Goal: Answer question/provide support

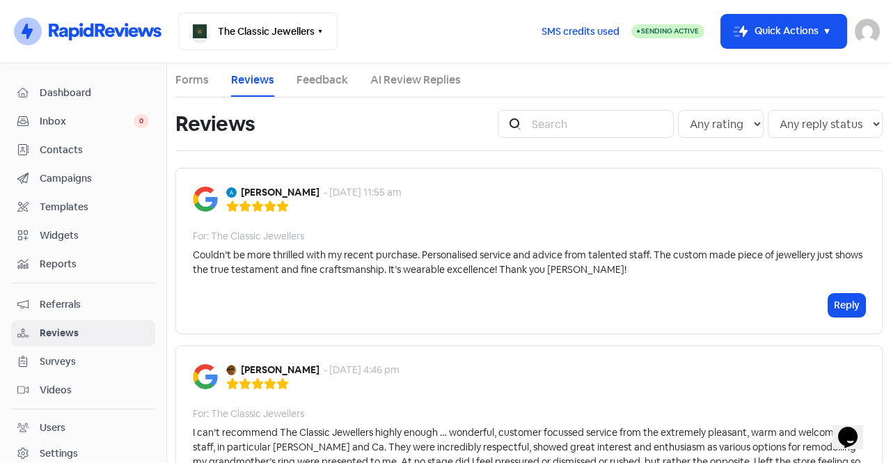
click at [607, 261] on div "Couldn’t be more thrilled with my recent purchase. Personalised service and adv…" at bounding box center [529, 262] width 673 height 29
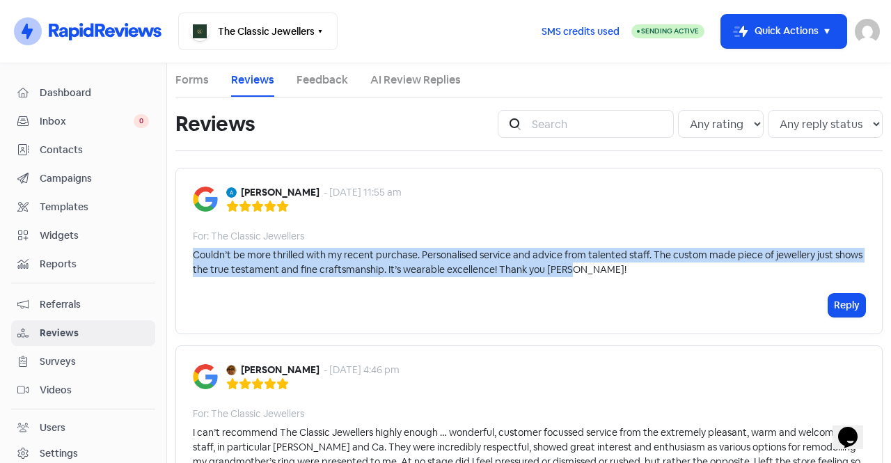
drag, startPoint x: 555, startPoint y: 268, endPoint x: 194, endPoint y: 259, distance: 361.5
click at [194, 259] on div "Couldn’t be more thrilled with my recent purchase. Personalised service and adv…" at bounding box center [529, 262] width 673 height 29
copy div "Couldn’t be more thrilled with my recent purchase. Personalised service and adv…"
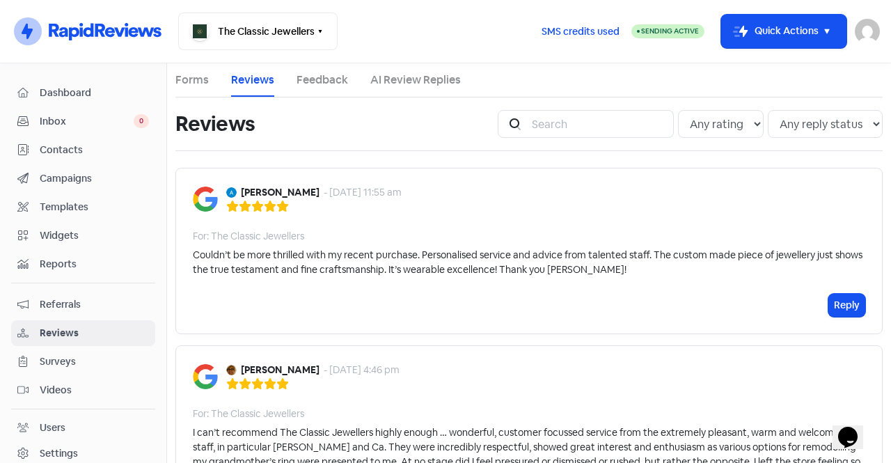
click at [469, 181] on div "Aynih Concepcion - 4 Sep 2025, 11:55 am For: The Classic Jewellers Couldn’t be …" at bounding box center [528, 251] width 707 height 166
click at [836, 308] on button "Reply" at bounding box center [847, 305] width 37 height 23
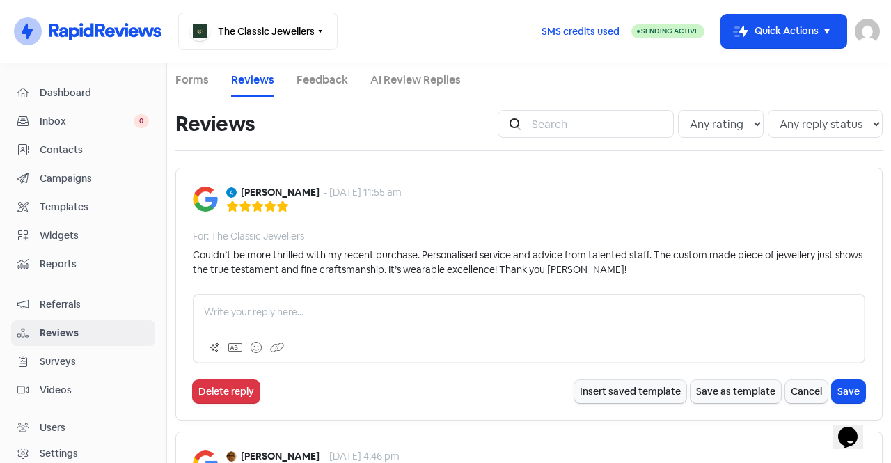
click at [363, 308] on p at bounding box center [529, 312] width 650 height 15
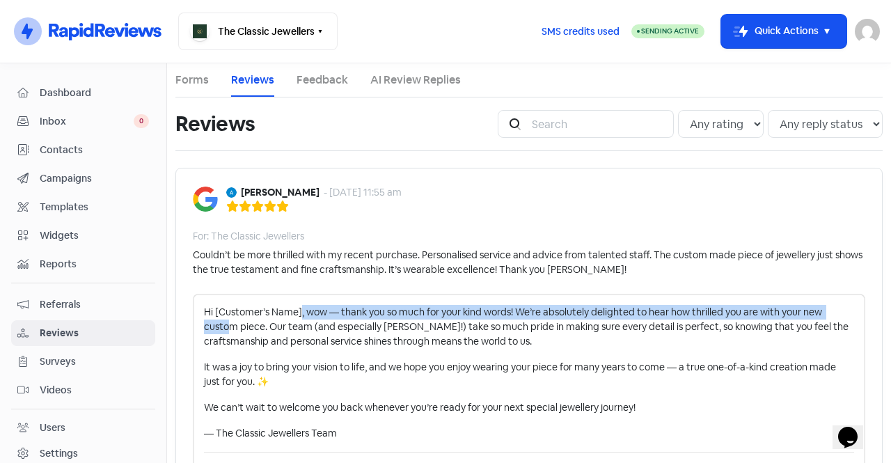
drag, startPoint x: 301, startPoint y: 310, endPoint x: 227, endPoint y: 320, distance: 74.4
click at [227, 320] on p "Hi [Customer’s Name], wow — thank you so much for your kind words! We’re absolu…" at bounding box center [529, 327] width 650 height 44
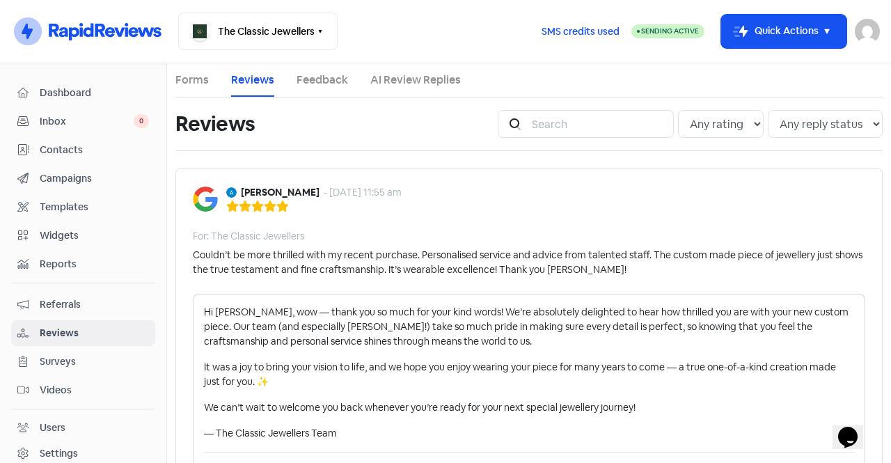
click at [273, 323] on p "Hi Aynih, wow — thank you so much for your kind words! We’re absolutely delight…" at bounding box center [529, 327] width 650 height 44
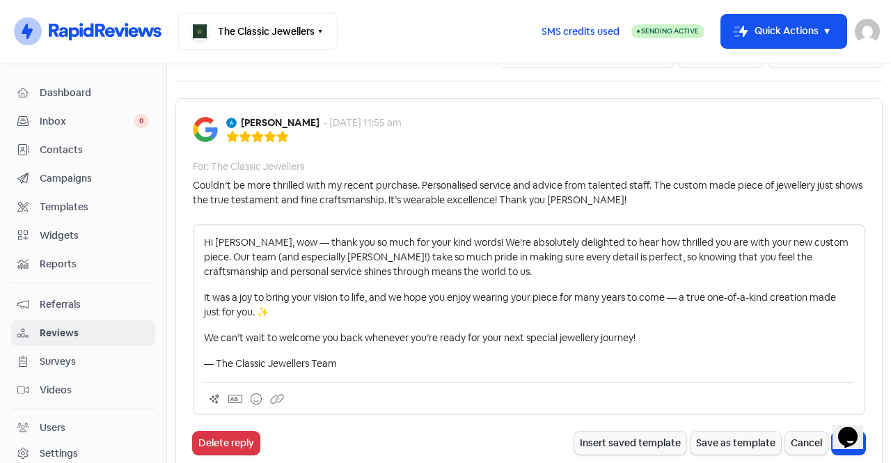
click at [201, 364] on div "Hi Aynih, wow — thank you so much for your kind words! We’re absolutely delight…" at bounding box center [529, 319] width 673 height 191
click at [207, 363] on p "— The Classic Jewellers Team" at bounding box center [529, 363] width 650 height 15
drag, startPoint x: 279, startPoint y: 316, endPoint x: 259, endPoint y: 314, distance: 20.3
click at [259, 314] on p "It was a joy to bring your vision to life, and we hope you enjoy wearing your p…" at bounding box center [529, 304] width 650 height 29
click at [409, 360] on p "Jason— The Classic Jewellers Team" at bounding box center [529, 363] width 650 height 15
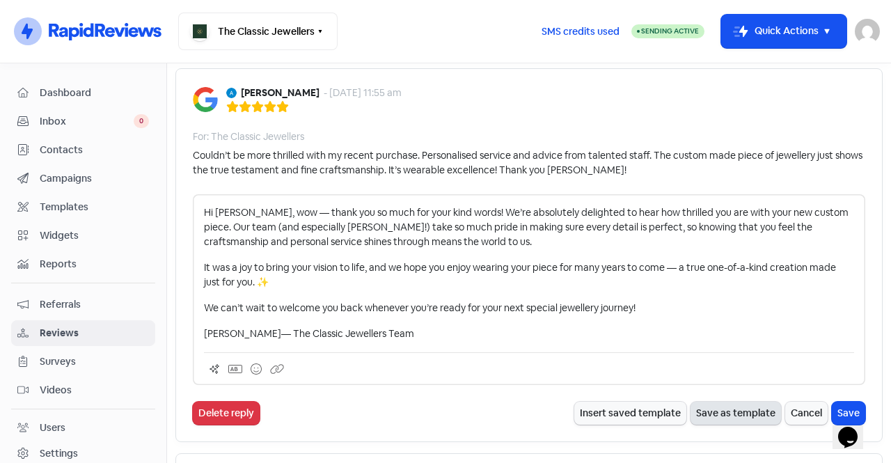
scroll to position [139, 0]
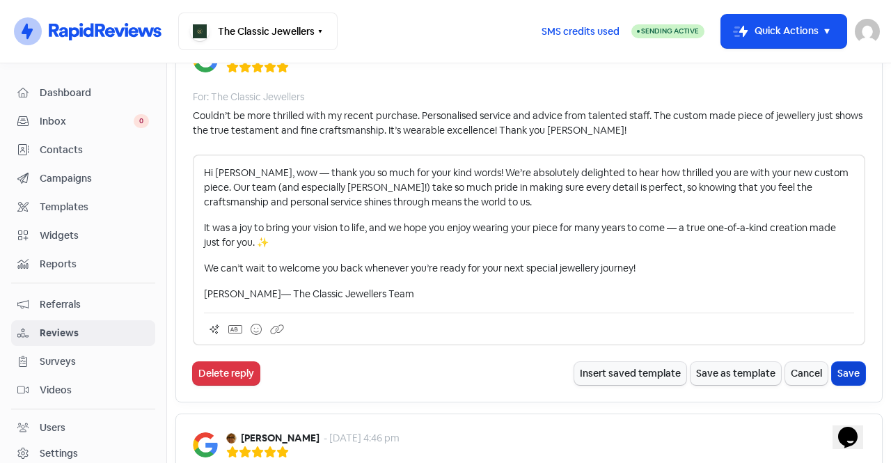
click at [832, 372] on button "Save" at bounding box center [848, 373] width 33 height 23
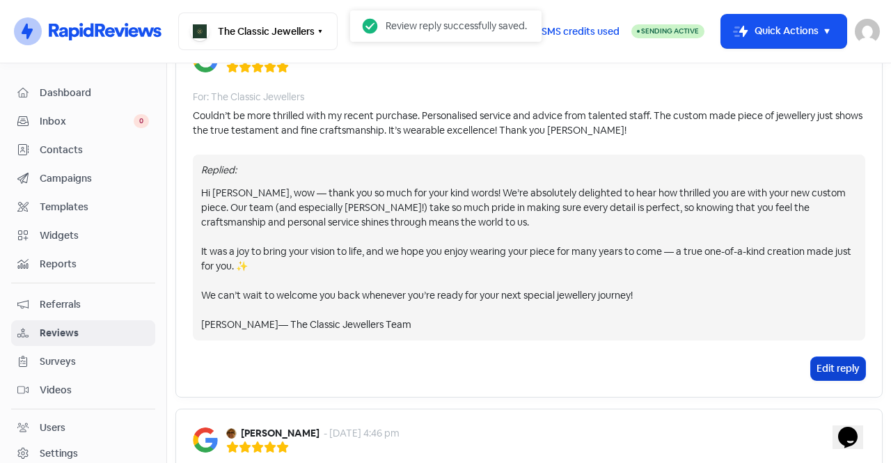
click at [817, 367] on button "Edit reply" at bounding box center [838, 368] width 54 height 23
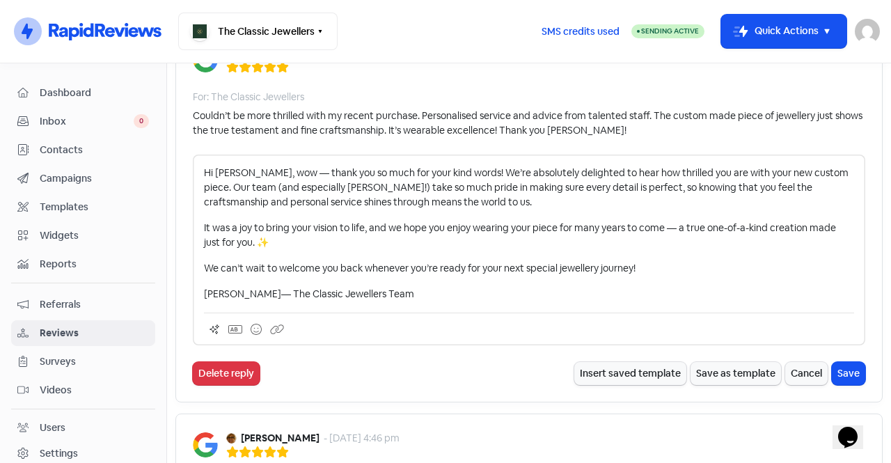
click at [230, 295] on p "Jason— The Classic Jewellers Team" at bounding box center [529, 294] width 650 height 15
click at [836, 368] on button "Save" at bounding box center [848, 373] width 33 height 23
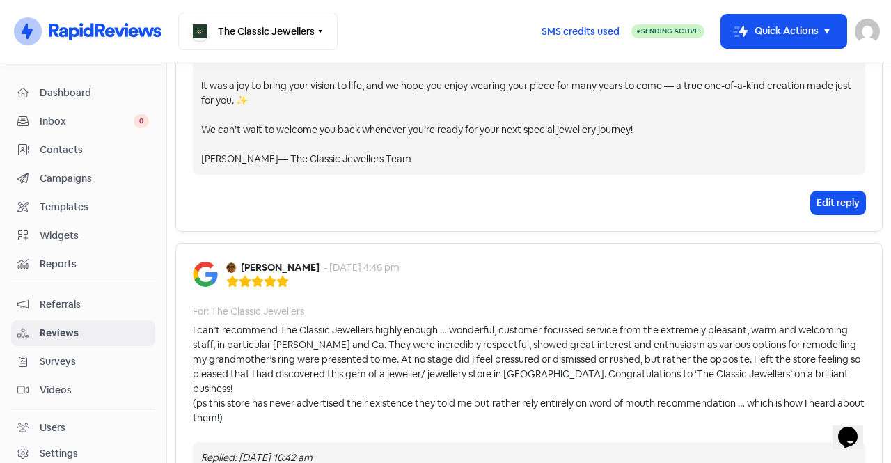
scroll to position [348, 0]
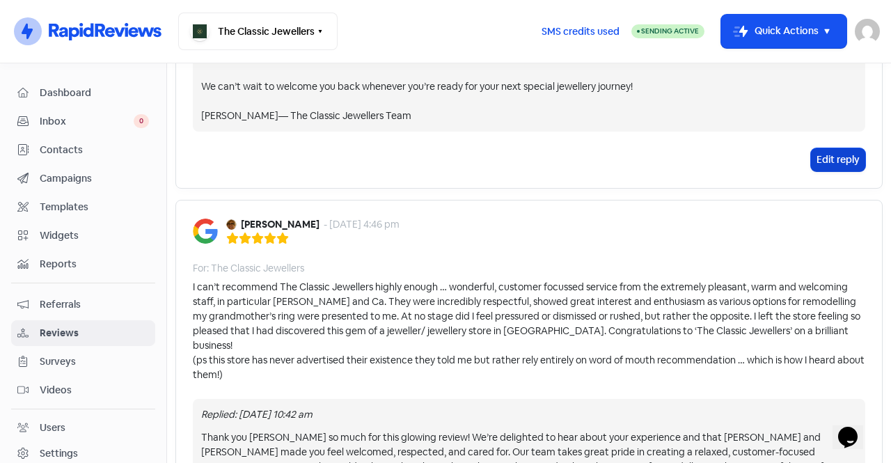
click at [819, 157] on button "Edit reply" at bounding box center [838, 159] width 54 height 23
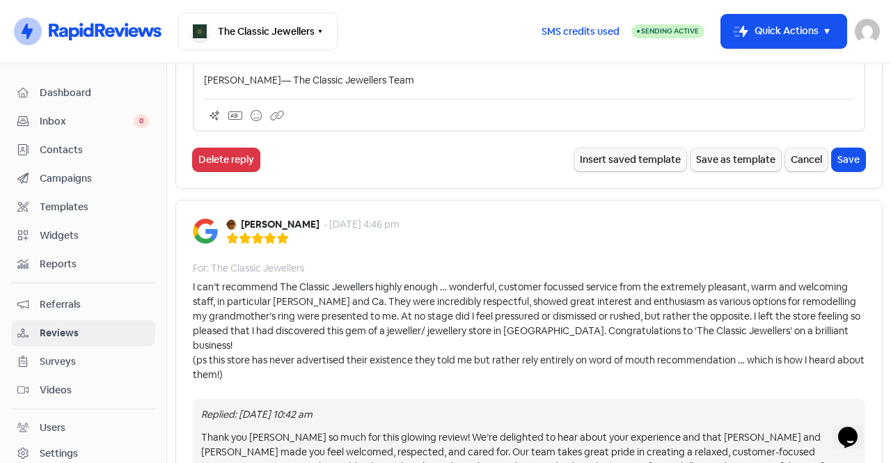
click at [251, 81] on p "Jason H— The Classic Jewellers Team" at bounding box center [529, 80] width 650 height 15
click at [849, 161] on button "Save" at bounding box center [848, 159] width 33 height 23
click at [838, 164] on button "Save" at bounding box center [848, 159] width 33 height 23
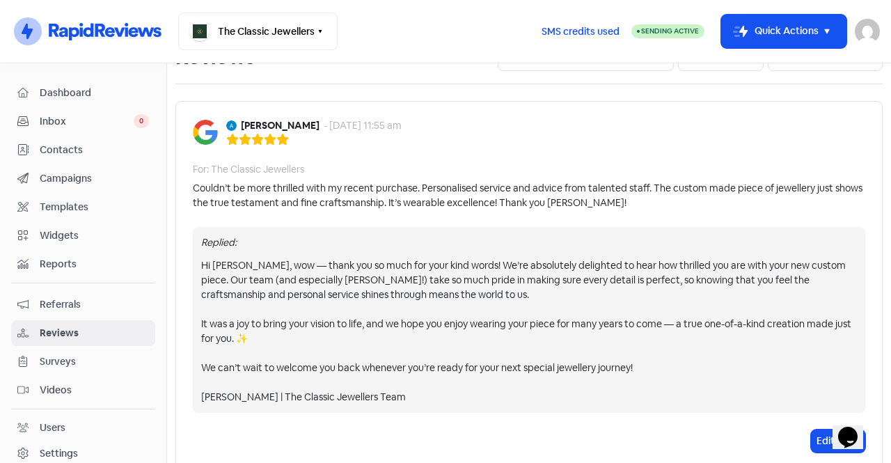
scroll to position [0, 0]
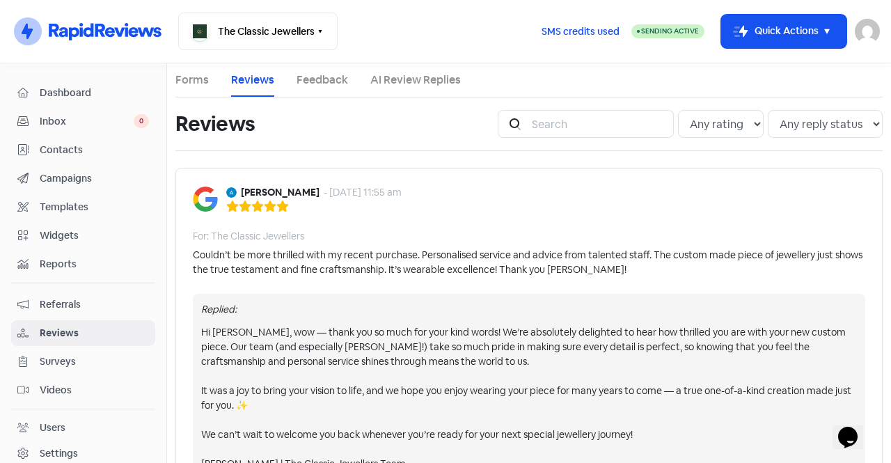
click at [58, 120] on span "Inbox" at bounding box center [87, 121] width 94 height 15
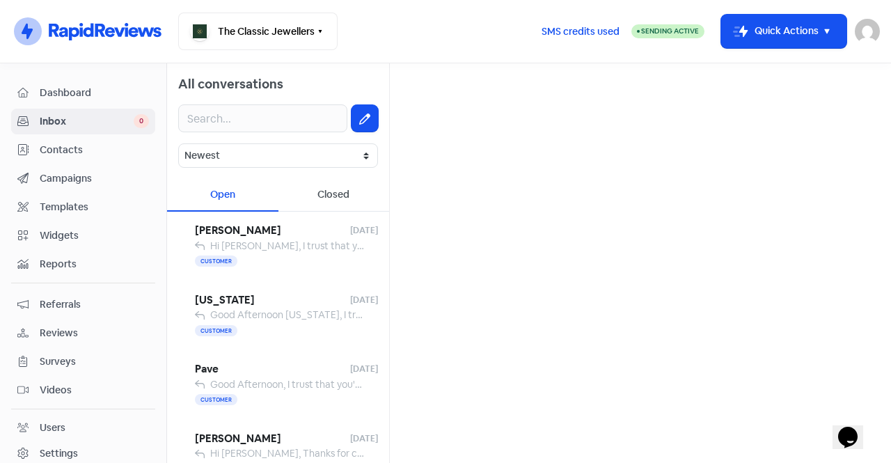
click at [80, 146] on span "Contacts" at bounding box center [94, 150] width 109 height 15
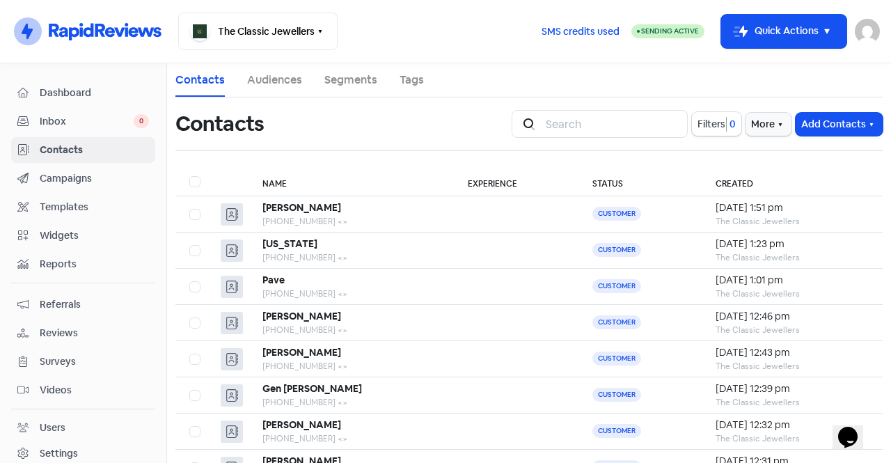
click at [95, 84] on link "Dashboard" at bounding box center [83, 93] width 144 height 26
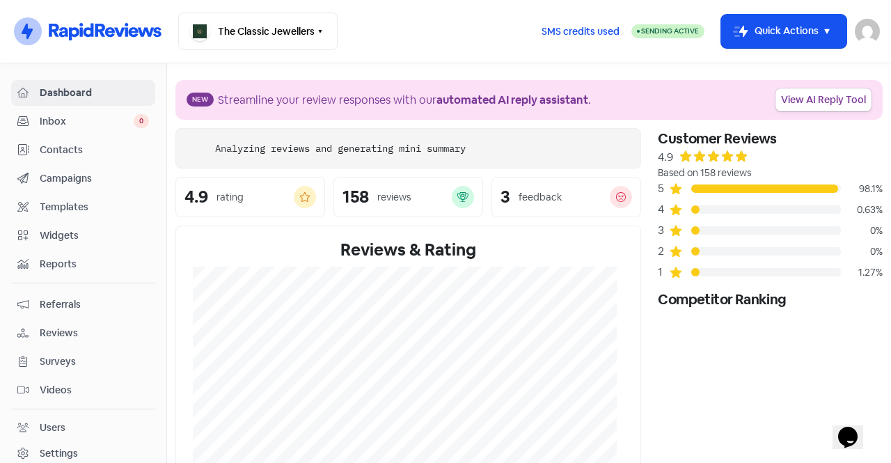
click at [86, 120] on span "Inbox" at bounding box center [87, 121] width 94 height 15
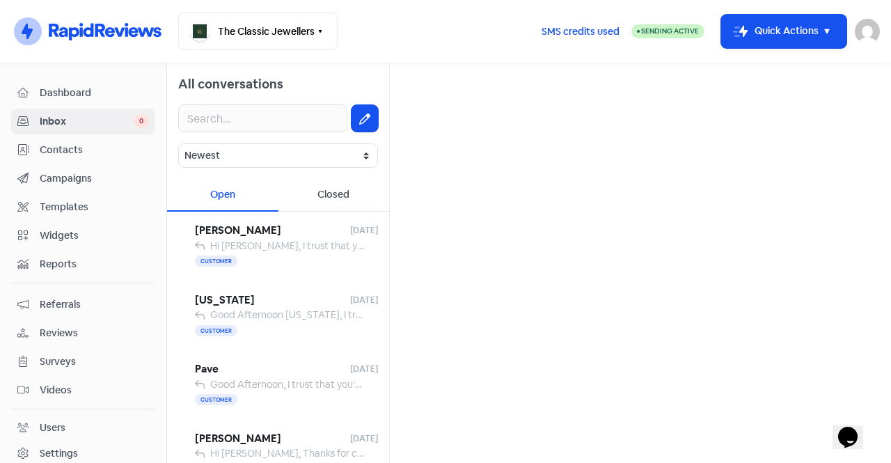
click at [86, 150] on span "Contacts" at bounding box center [94, 150] width 109 height 15
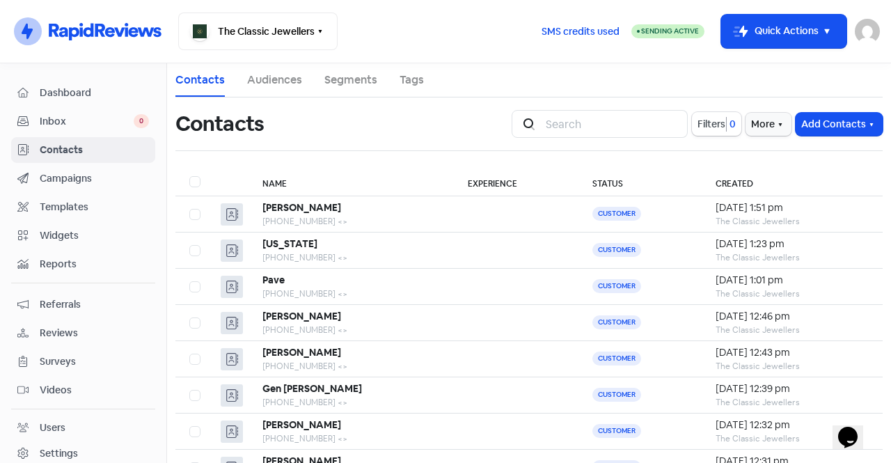
click at [102, 88] on span "Dashboard" at bounding box center [94, 93] width 109 height 15
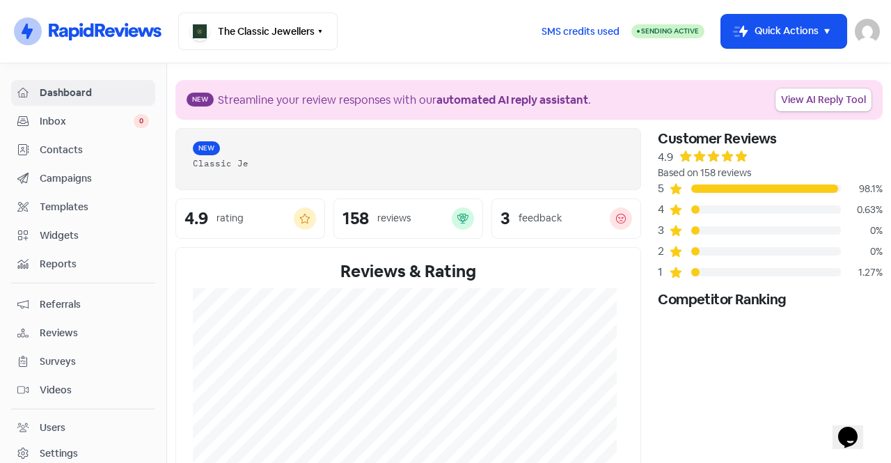
click at [88, 124] on span "Inbox" at bounding box center [87, 121] width 94 height 15
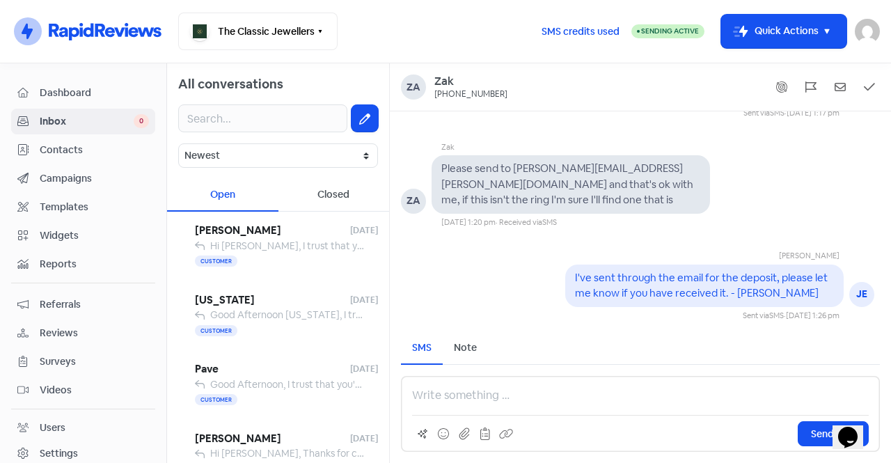
scroll to position [-427, 0]
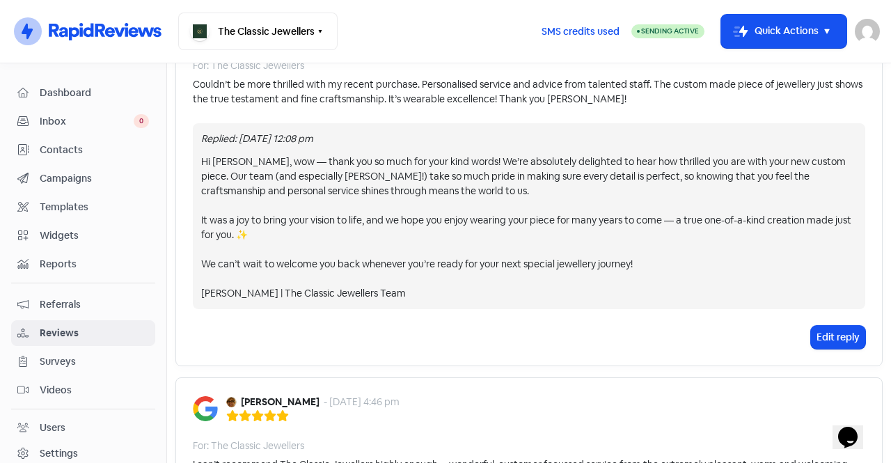
scroll to position [139, 0]
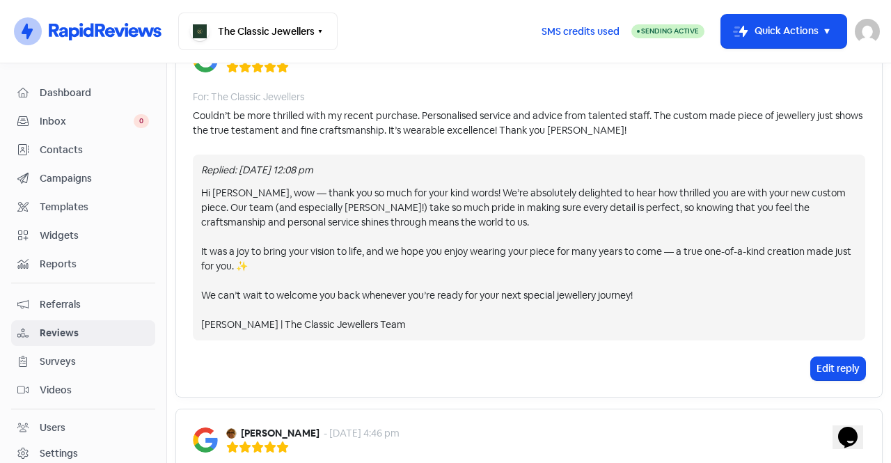
drag, startPoint x: 560, startPoint y: 117, endPoint x: 613, endPoint y: 120, distance: 53.0
click at [561, 117] on div "Couldn’t be more thrilled with my recent purchase. Personalised service and adv…" at bounding box center [529, 123] width 673 height 29
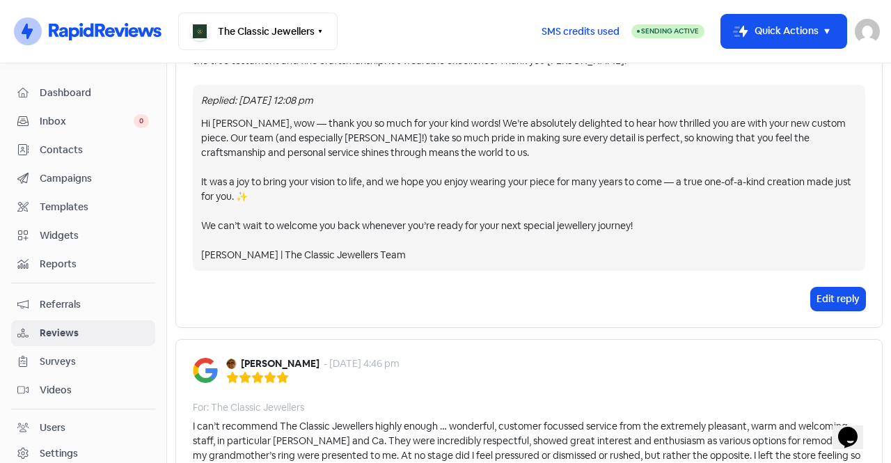
scroll to position [0, 0]
